Goal: Task Accomplishment & Management: Use online tool/utility

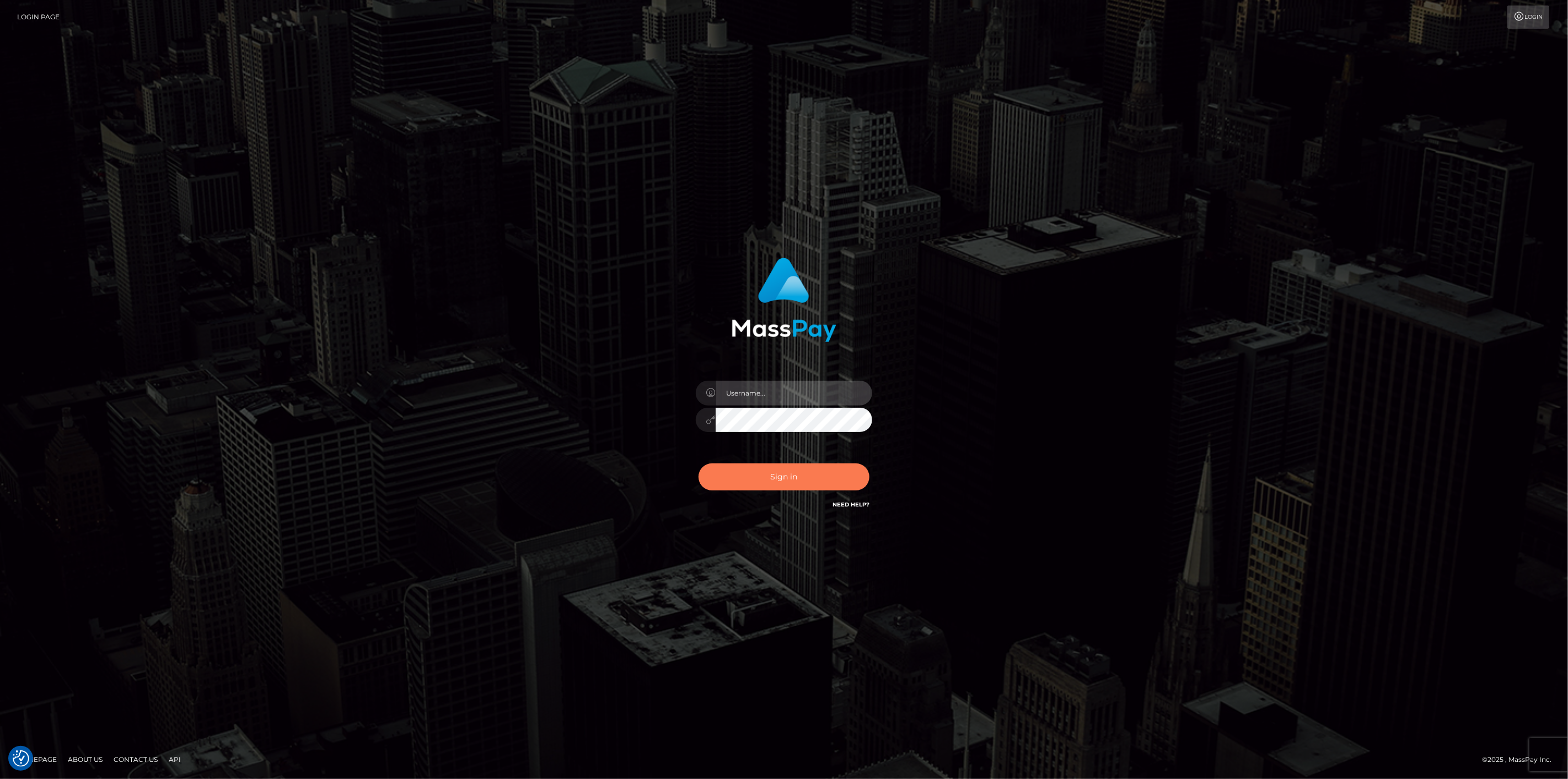
type input "scott.cm"
click at [769, 467] on button "Sign in" at bounding box center [784, 477] width 171 height 27
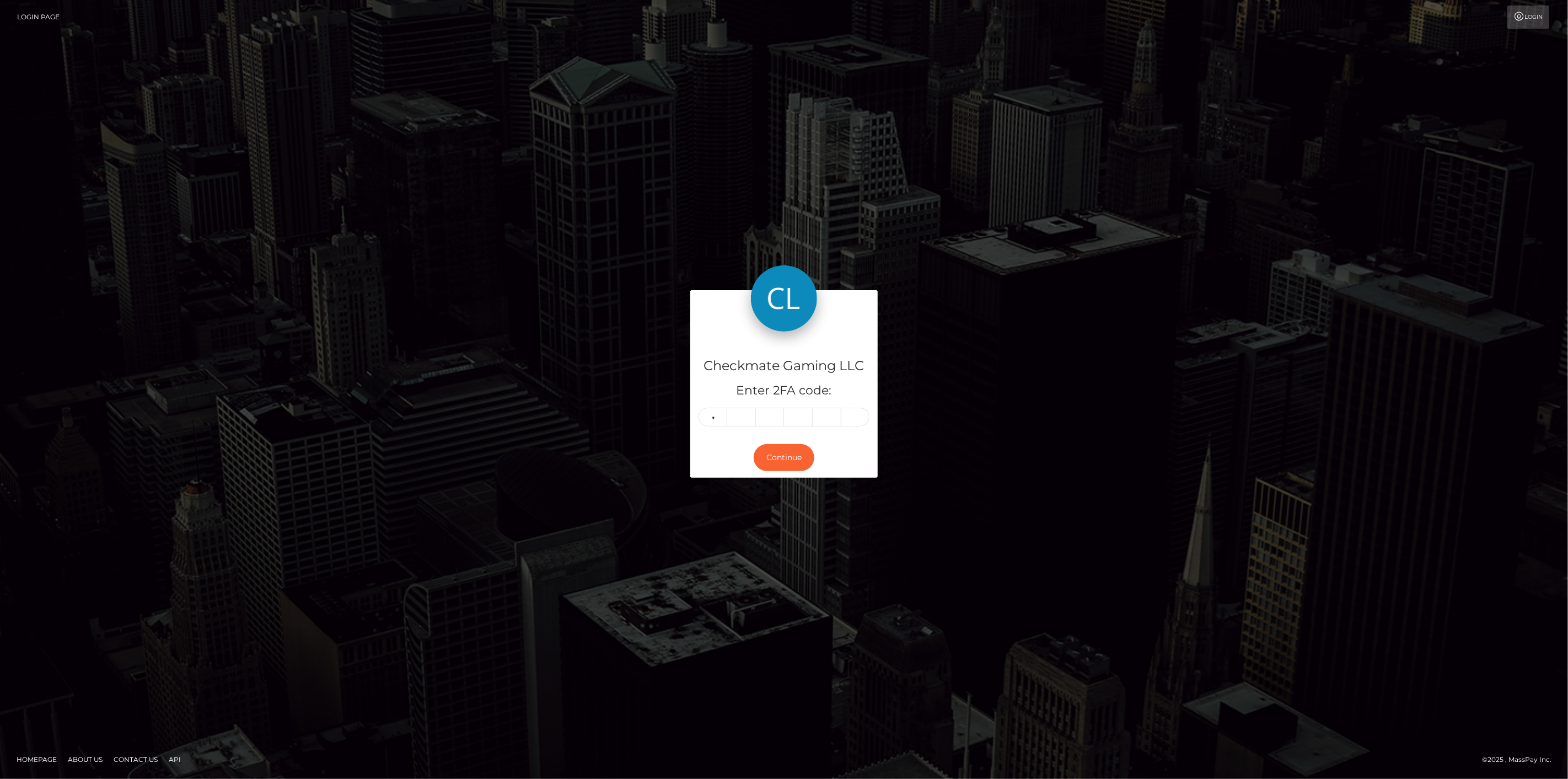
type input "9"
type input "4"
type input "5"
type input "0"
type input "9"
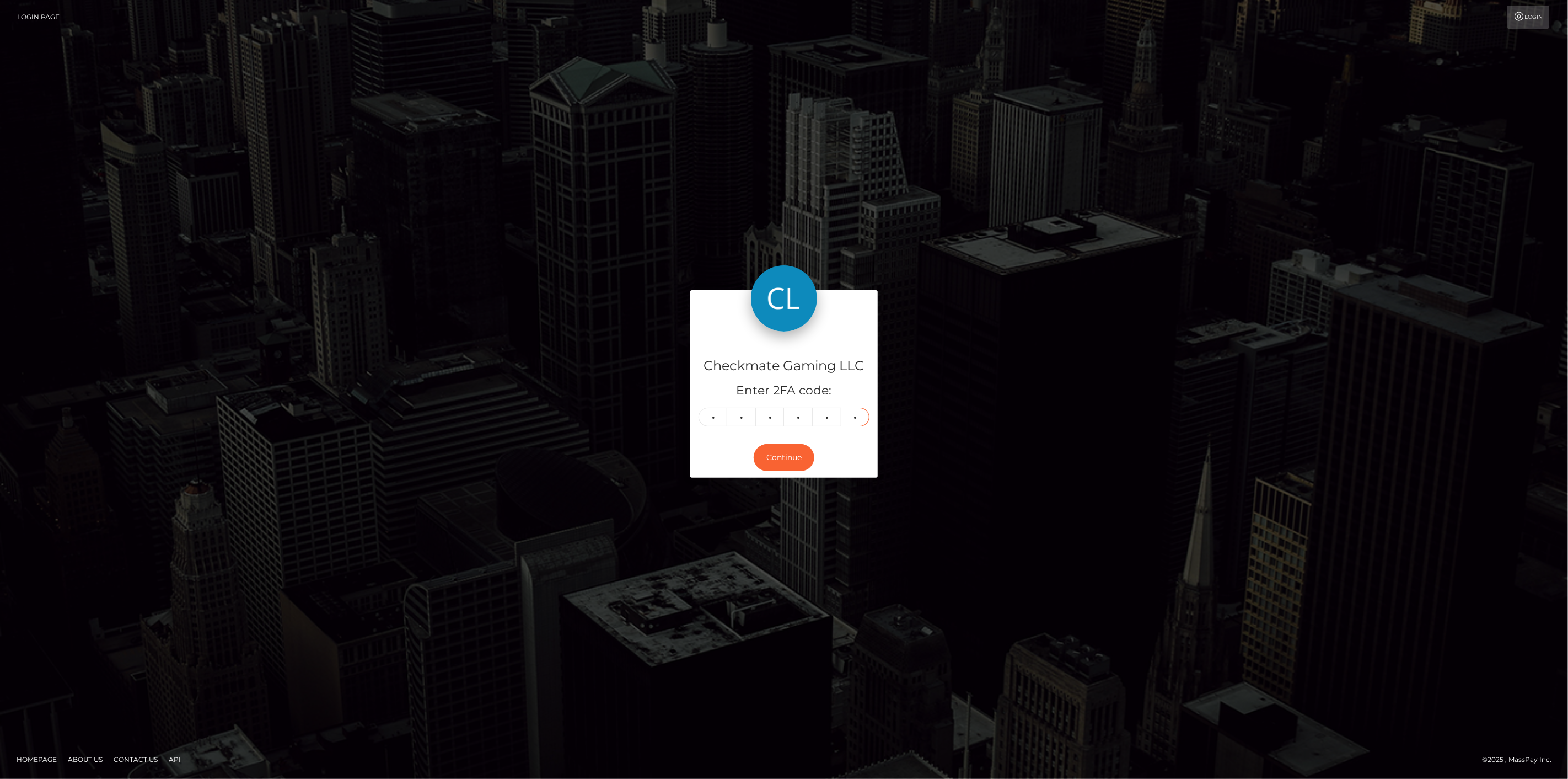
type input "7"
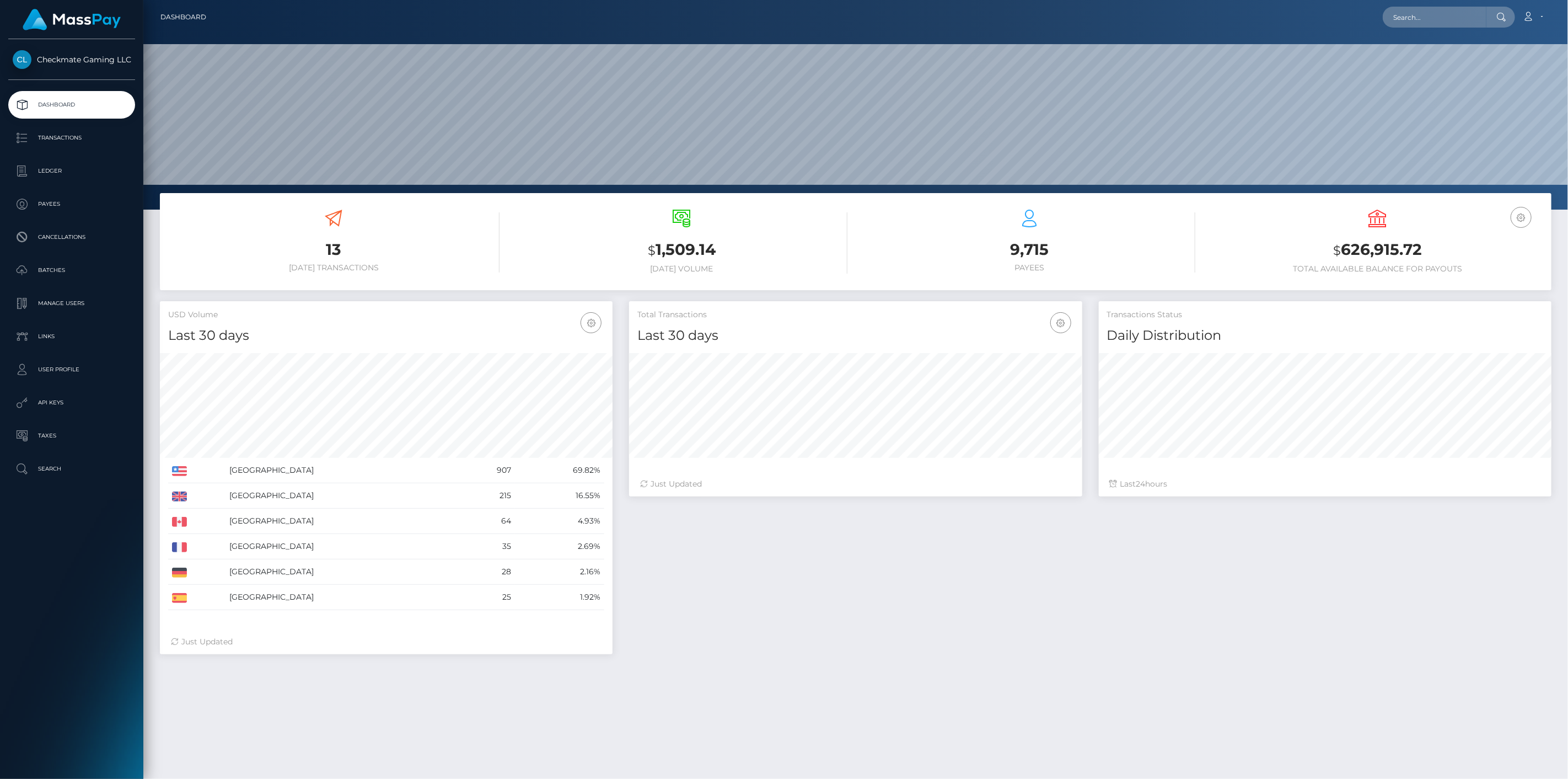
scroll to position [195, 453]
drag, startPoint x: 1416, startPoint y: 247, endPoint x: 1344, endPoint y: 248, distance: 72.0
click at [1344, 248] on h3 "$ 626,915.72" at bounding box center [1377, 250] width 331 height 22
copy h3 "626,915.72"
